Goal: Task Accomplishment & Management: Use online tool/utility

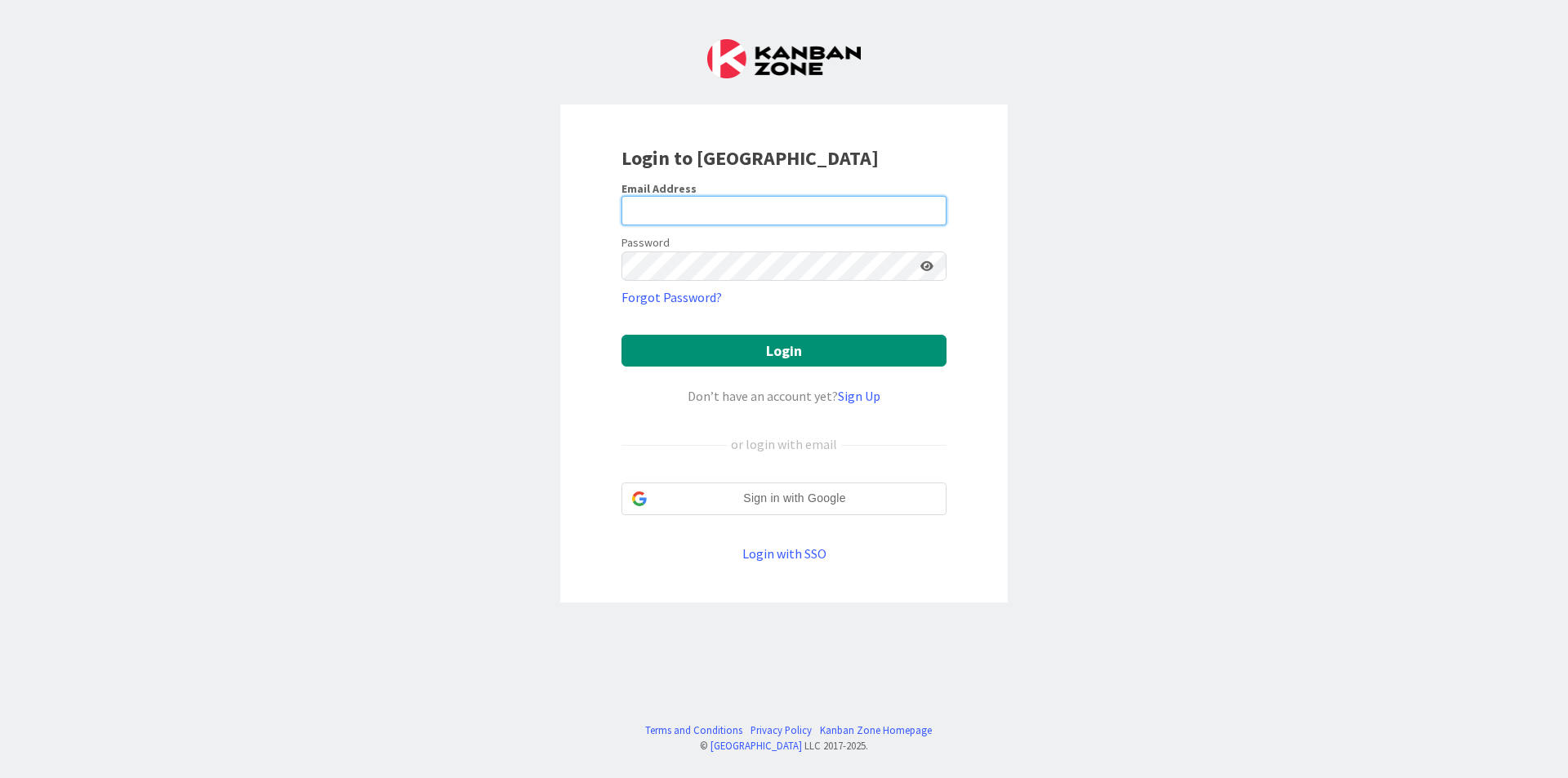
drag, startPoint x: 815, startPoint y: 216, endPoint x: 788, endPoint y: 225, distance: 28.5
click at [815, 216] on input "email" at bounding box center [784, 211] width 325 height 29
type input "[EMAIL_ADDRESS][DOMAIN_NAME]"
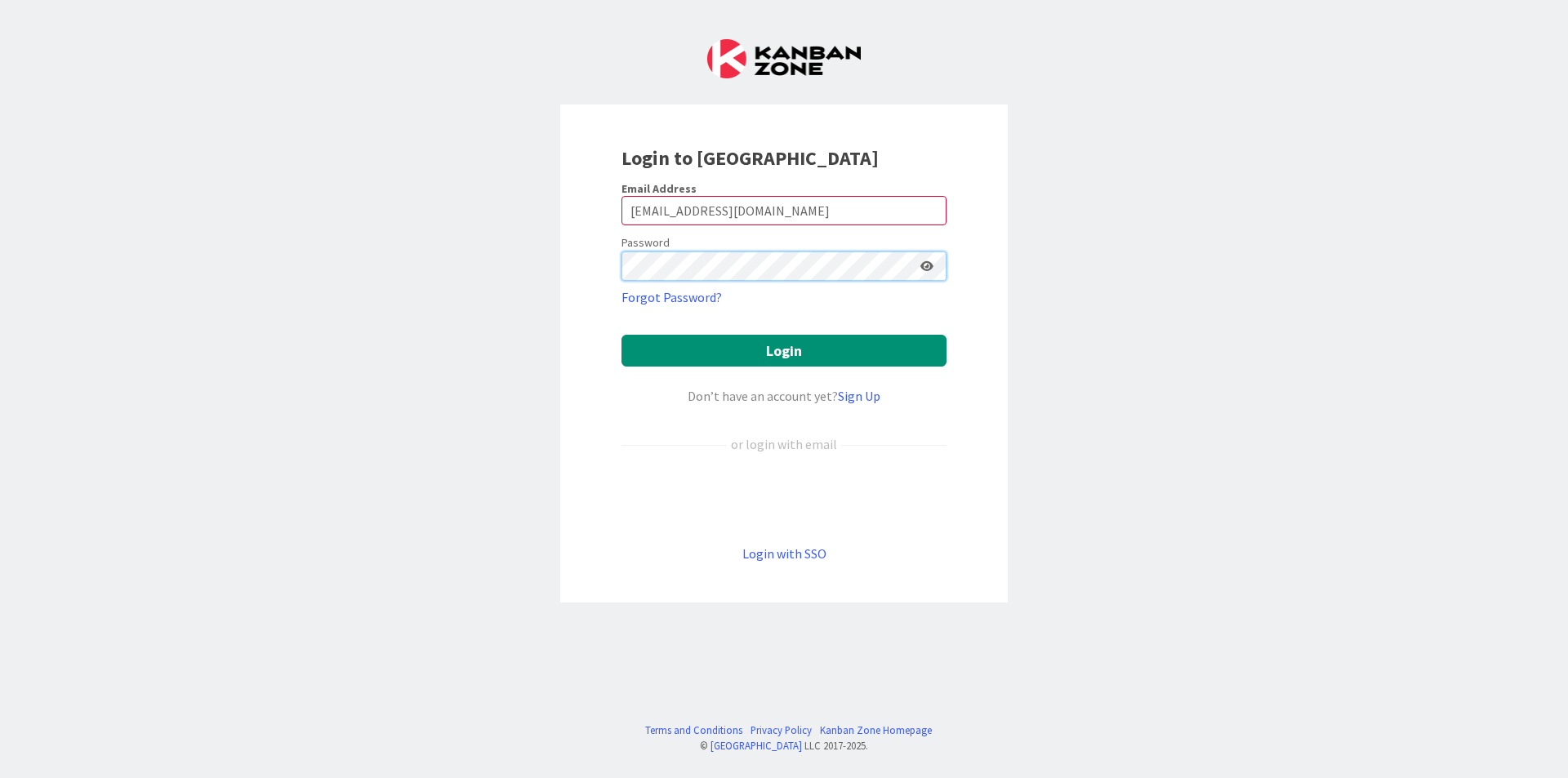
click at [621, 335] on button "Login" at bounding box center [784, 350] width 325 height 32
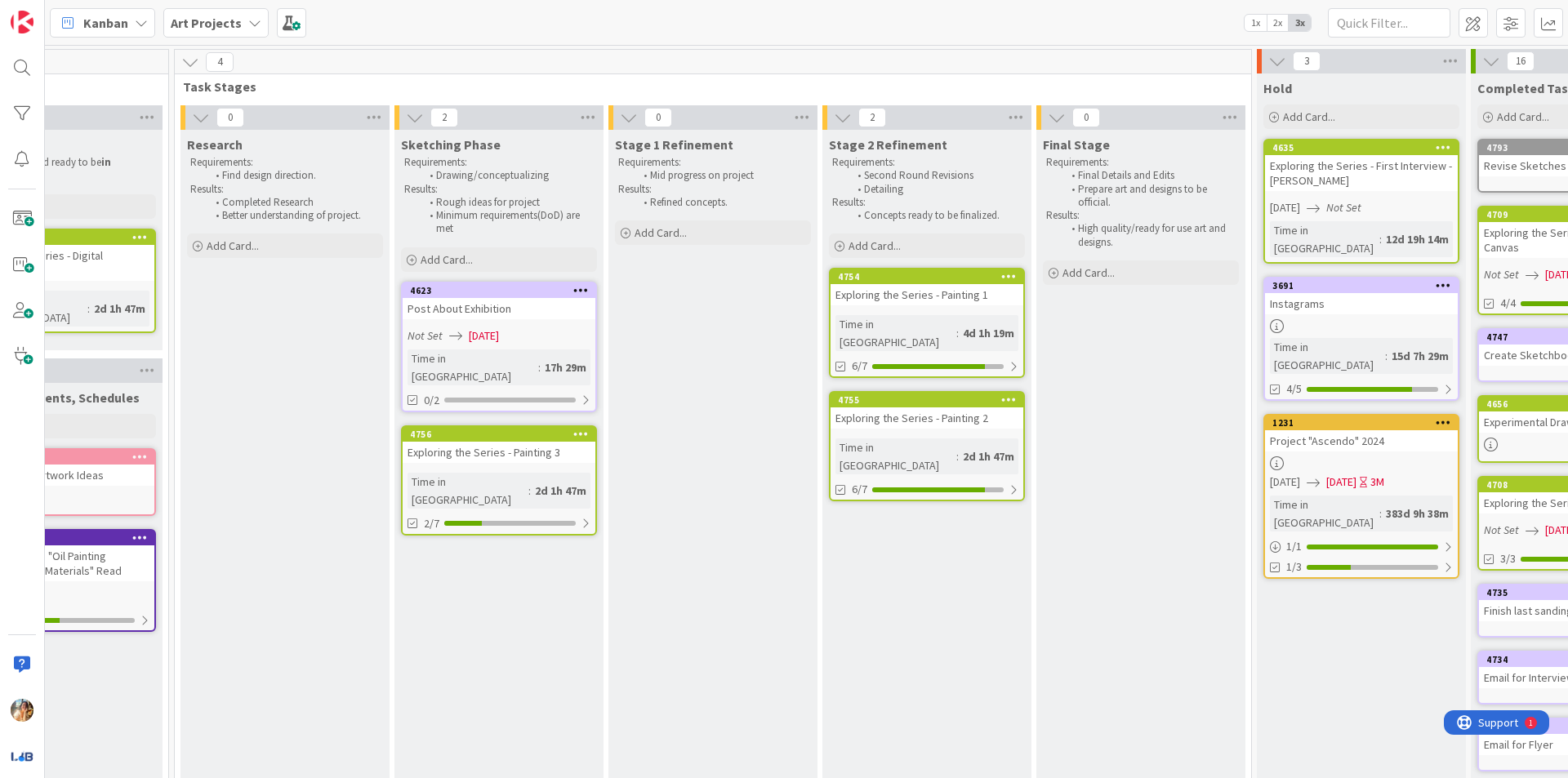
scroll to position [0, 532]
click at [498, 328] on span "[DATE]" at bounding box center [483, 336] width 30 height 18
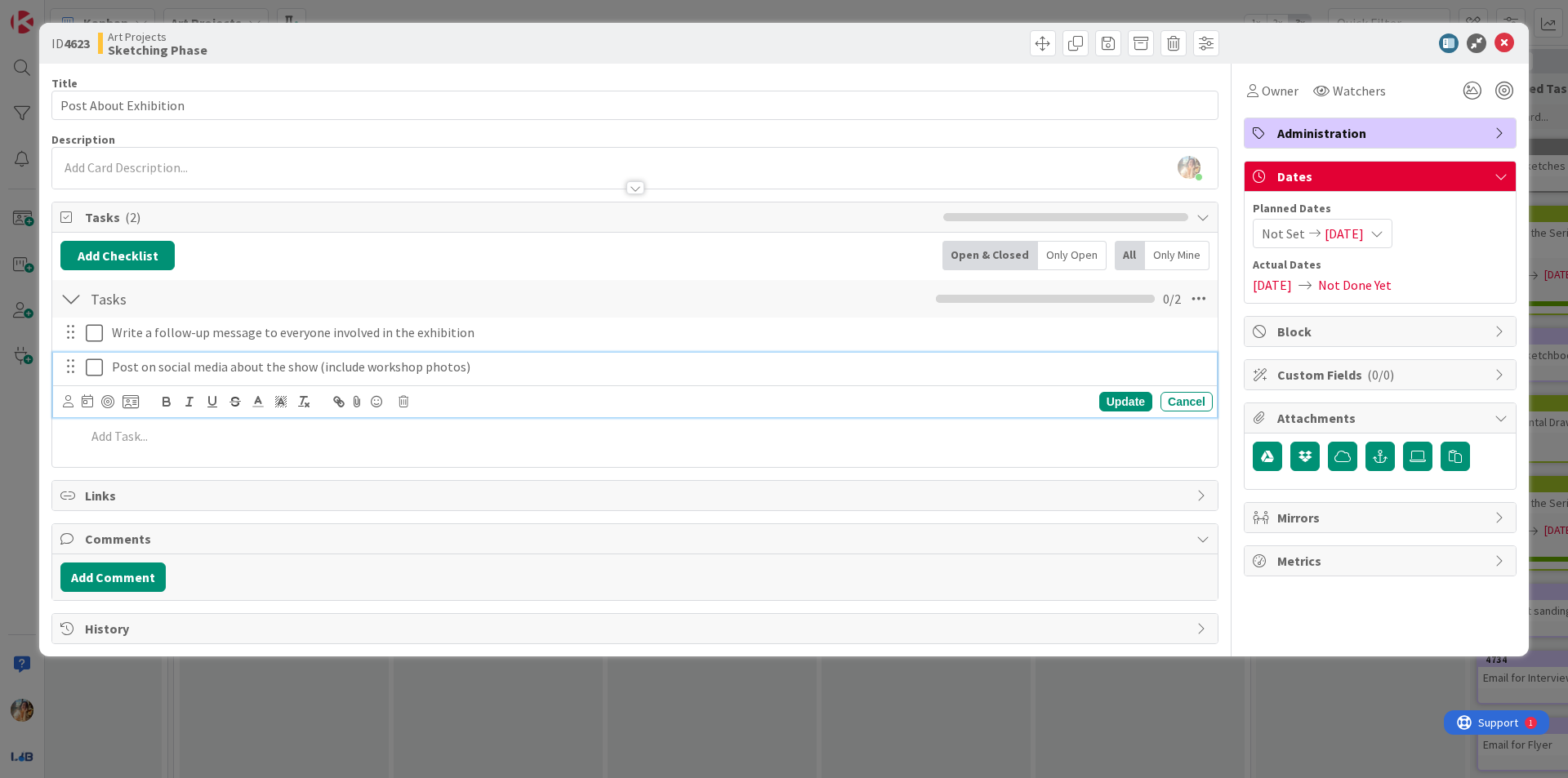
click at [97, 367] on icon at bounding box center [94, 367] width 18 height 19
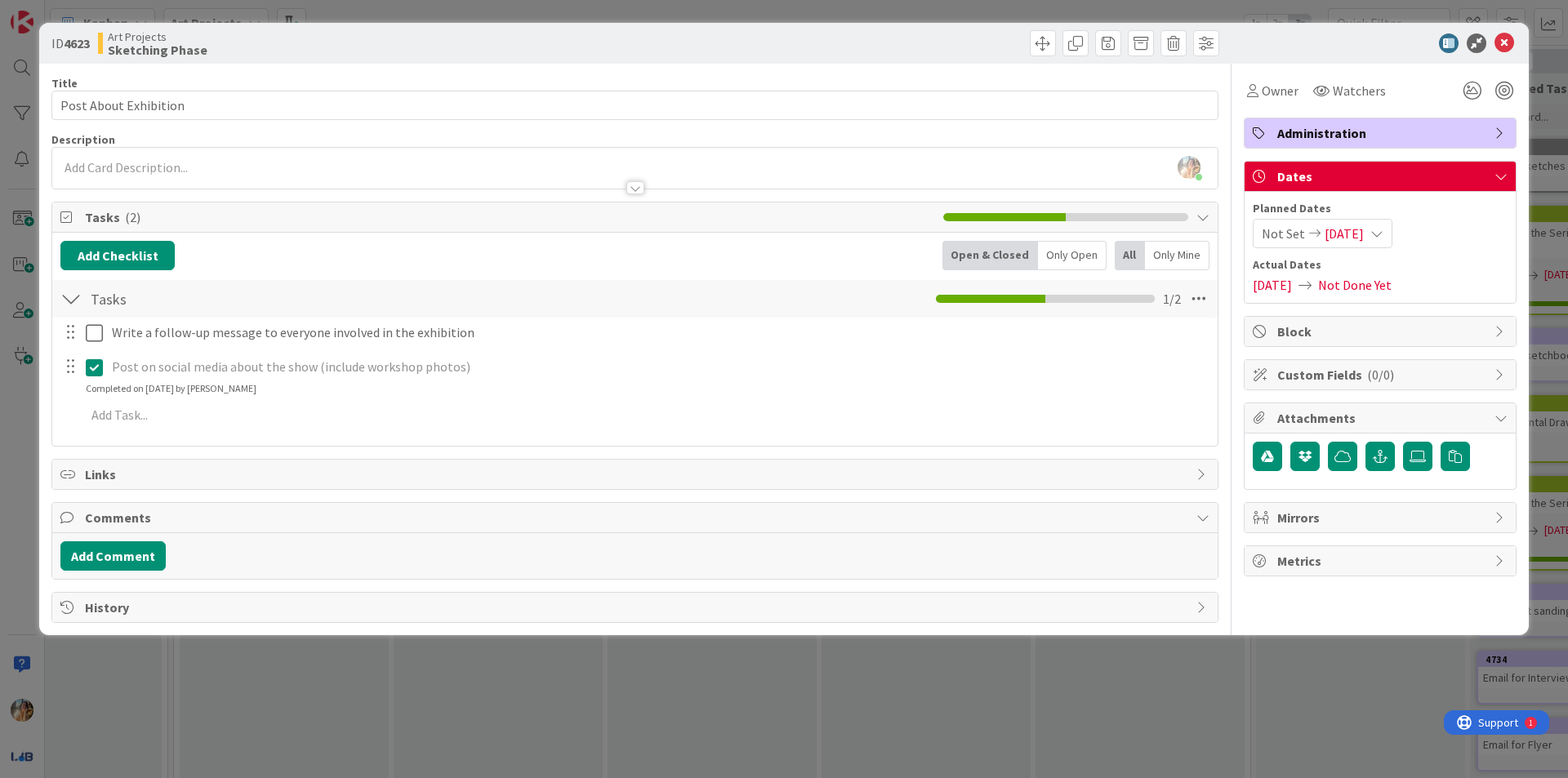
click at [48, 421] on div "ID 4623 Art Projects Sketching Phase Title 21 / 128 Post About Exhibition Descr…" at bounding box center [784, 329] width 1490 height 612
click at [0, 505] on div "ID 4623 Art Projects Sketching Phase Title 21 / 128 Post About Exhibition Descr…" at bounding box center [784, 389] width 1568 height 778
